Goal: Task Accomplishment & Management: Use online tool/utility

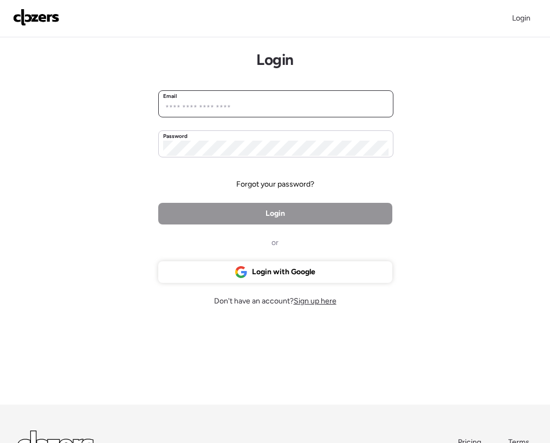
click at [221, 109] on input "email" at bounding box center [275, 108] width 225 height 15
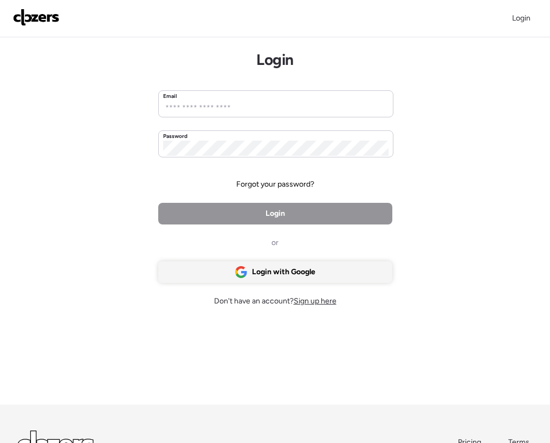
click at [205, 276] on div "Login with Google" at bounding box center [275, 273] width 234 height 22
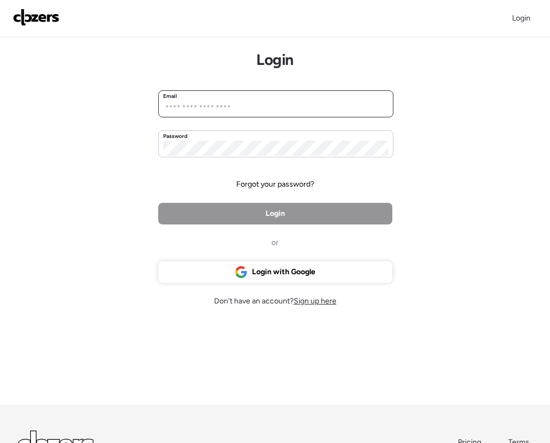
click at [220, 104] on input "email" at bounding box center [275, 108] width 225 height 15
click at [193, 108] on input "email" at bounding box center [275, 108] width 225 height 15
click at [182, 105] on input "email" at bounding box center [275, 108] width 225 height 15
click at [132, 149] on div "Login Login Email Password Forgot your password? Login or Login with Google Don…" at bounding box center [275, 269] width 550 height 538
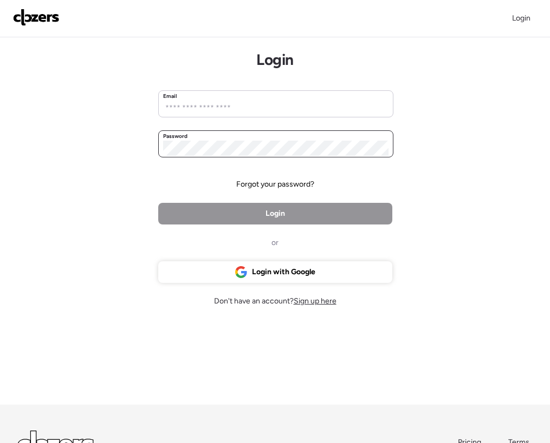
click at [182, 146] on body "Login Login Email Password Forgot your password? Login or Login with Google Don…" at bounding box center [275, 269] width 550 height 538
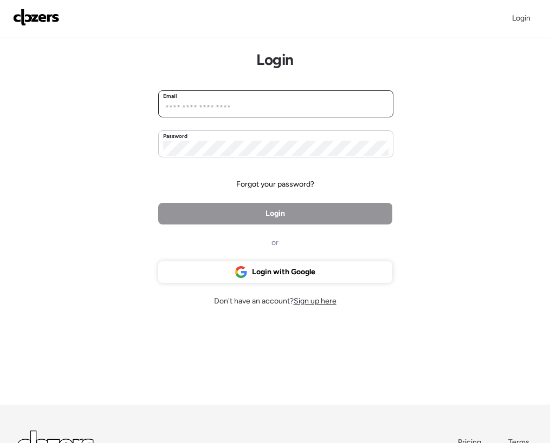
click at [194, 108] on input "email" at bounding box center [275, 108] width 225 height 15
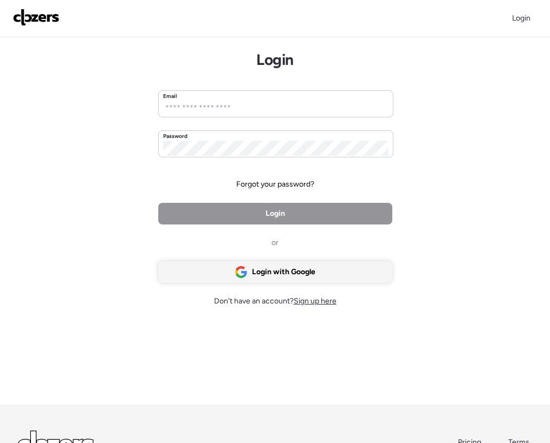
click at [263, 272] on span "Login with Google" at bounding box center [283, 272] width 63 height 11
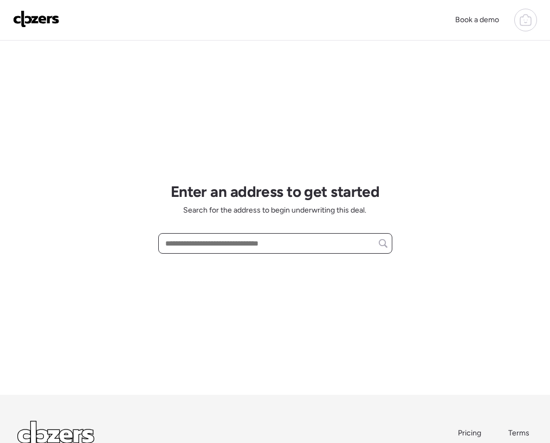
click at [232, 241] on input "text" at bounding box center [275, 243] width 224 height 15
click at [247, 251] on input "text" at bounding box center [275, 243] width 224 height 15
